Goal: Transaction & Acquisition: Purchase product/service

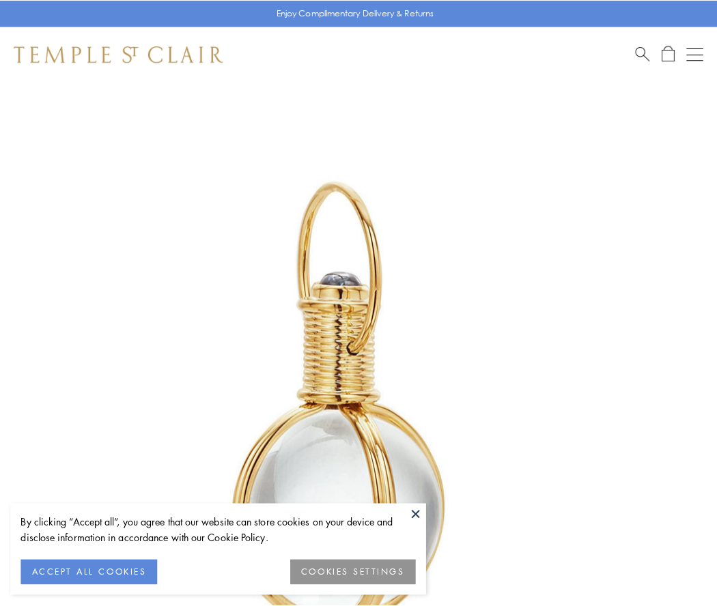
scroll to position [356, 0]
